Goal: Task Accomplishment & Management: Manage account settings

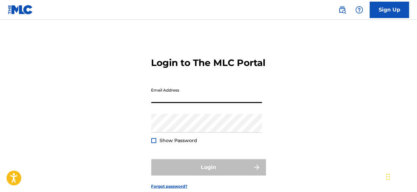
click at [199, 103] on input "Email Address" at bounding box center [206, 93] width 111 height 19
type input "[PERSON_NAME][EMAIL_ADDRESS][DOMAIN_NAME]"
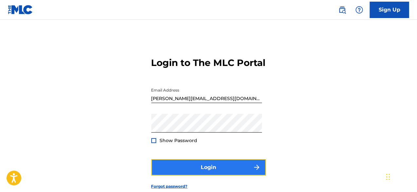
click at [202, 174] on button "Login" at bounding box center [208, 167] width 115 height 16
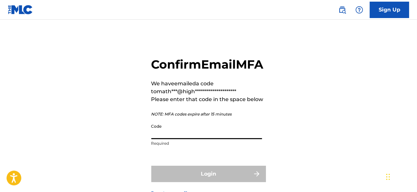
click at [169, 139] on input "Code" at bounding box center [206, 129] width 111 height 19
paste input "783343"
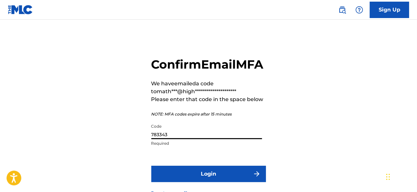
scroll to position [60, 0]
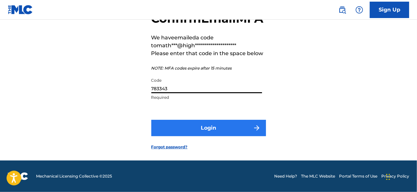
type input "783343"
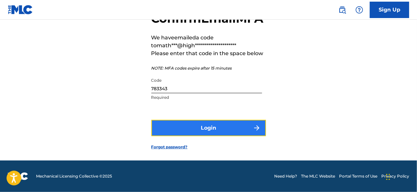
click at [202, 133] on button "Login" at bounding box center [208, 128] width 115 height 16
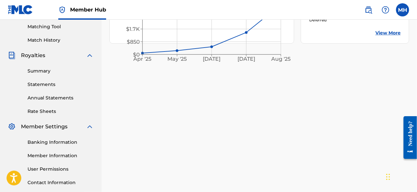
scroll to position [168, 0]
click at [58, 141] on link "Banking Information" at bounding box center [61, 141] width 66 height 7
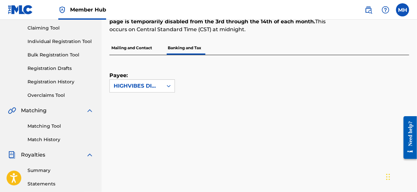
scroll to position [69, 0]
click at [159, 86] on div "HIGHVIBES DIGITAL LLC" at bounding box center [136, 86] width 45 height 8
click at [150, 99] on div "HIGHVIBES DIGITAL LLC" at bounding box center [142, 104] width 65 height 24
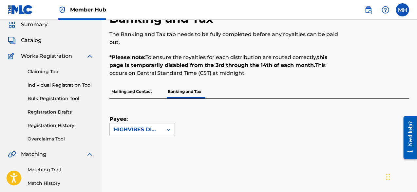
scroll to position [0, 0]
